Goal: Task Accomplishment & Management: Manage account settings

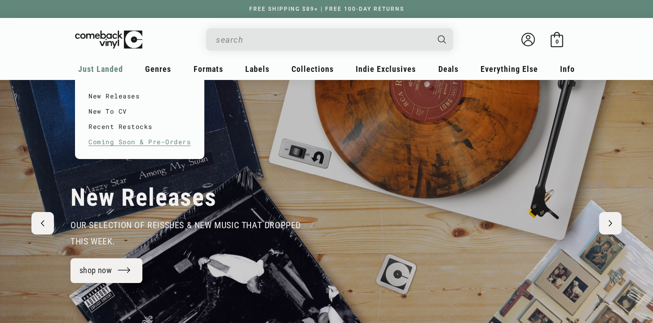
click at [117, 145] on link "Coming Soon & Pre-Orders" at bounding box center [140, 141] width 102 height 15
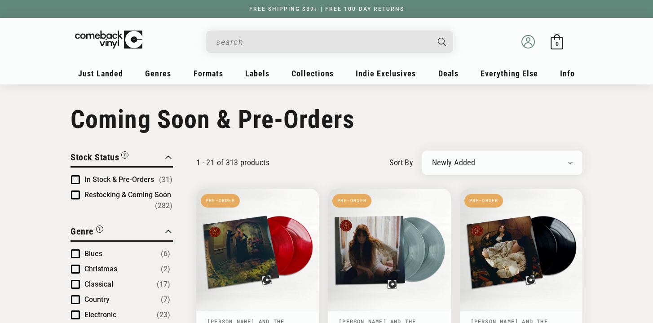
click at [524, 44] on icon at bounding box center [528, 41] width 13 height 13
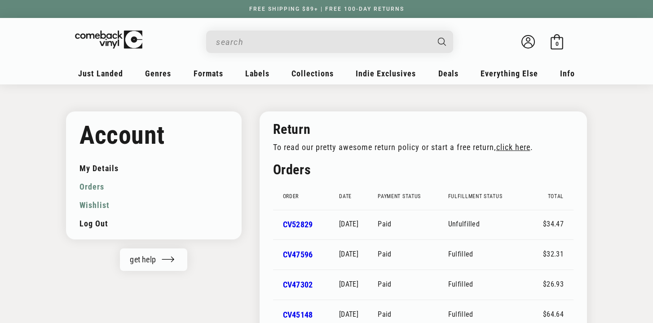
click at [89, 206] on link "Wishlist" at bounding box center [154, 205] width 149 height 18
click at [99, 209] on link "Wishlist" at bounding box center [154, 205] width 149 height 18
click at [102, 205] on link "Wishlist" at bounding box center [154, 205] width 149 height 18
click at [89, 205] on link "Wishlist" at bounding box center [154, 205] width 149 height 18
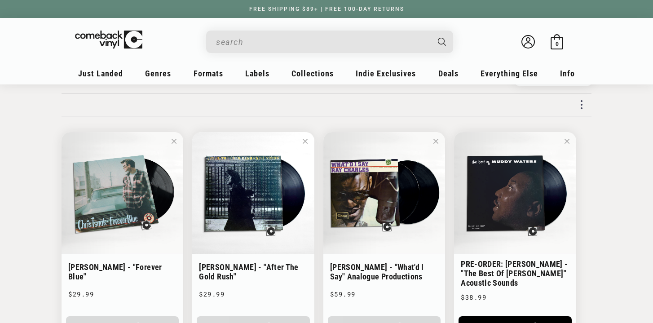
scroll to position [48, 0]
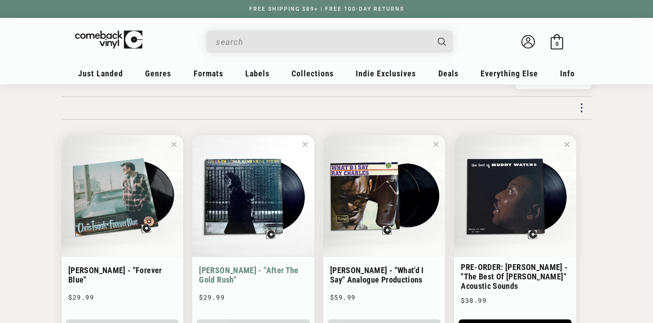
click at [307, 145] on span at bounding box center [305, 144] width 5 height 11
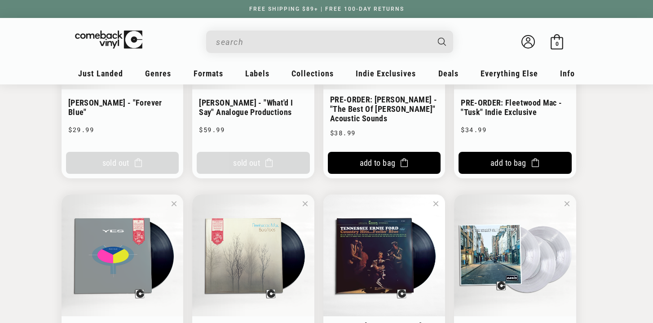
scroll to position [211, 0]
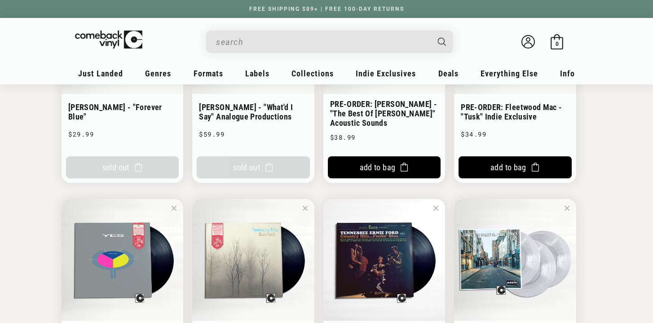
click at [305, 207] on span at bounding box center [305, 208] width 5 height 11
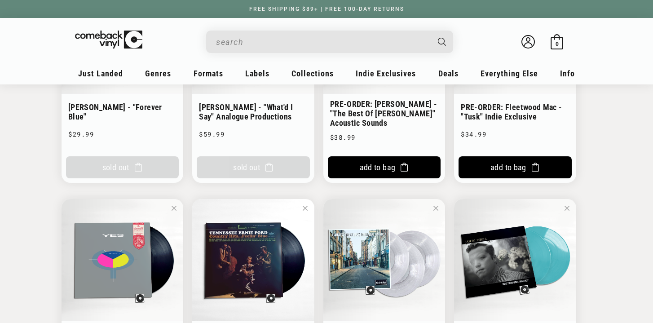
click at [174, 207] on span at bounding box center [174, 208] width 5 height 11
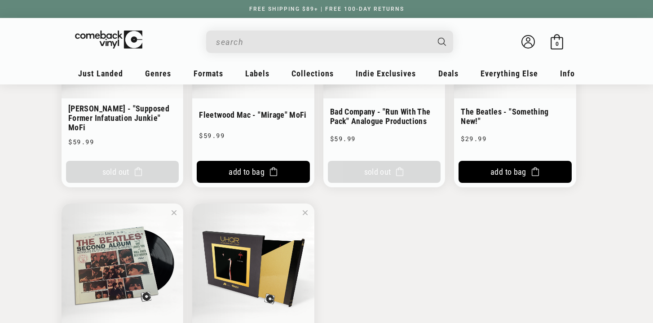
scroll to position [1133, 0]
